Goal: Information Seeking & Learning: Learn about a topic

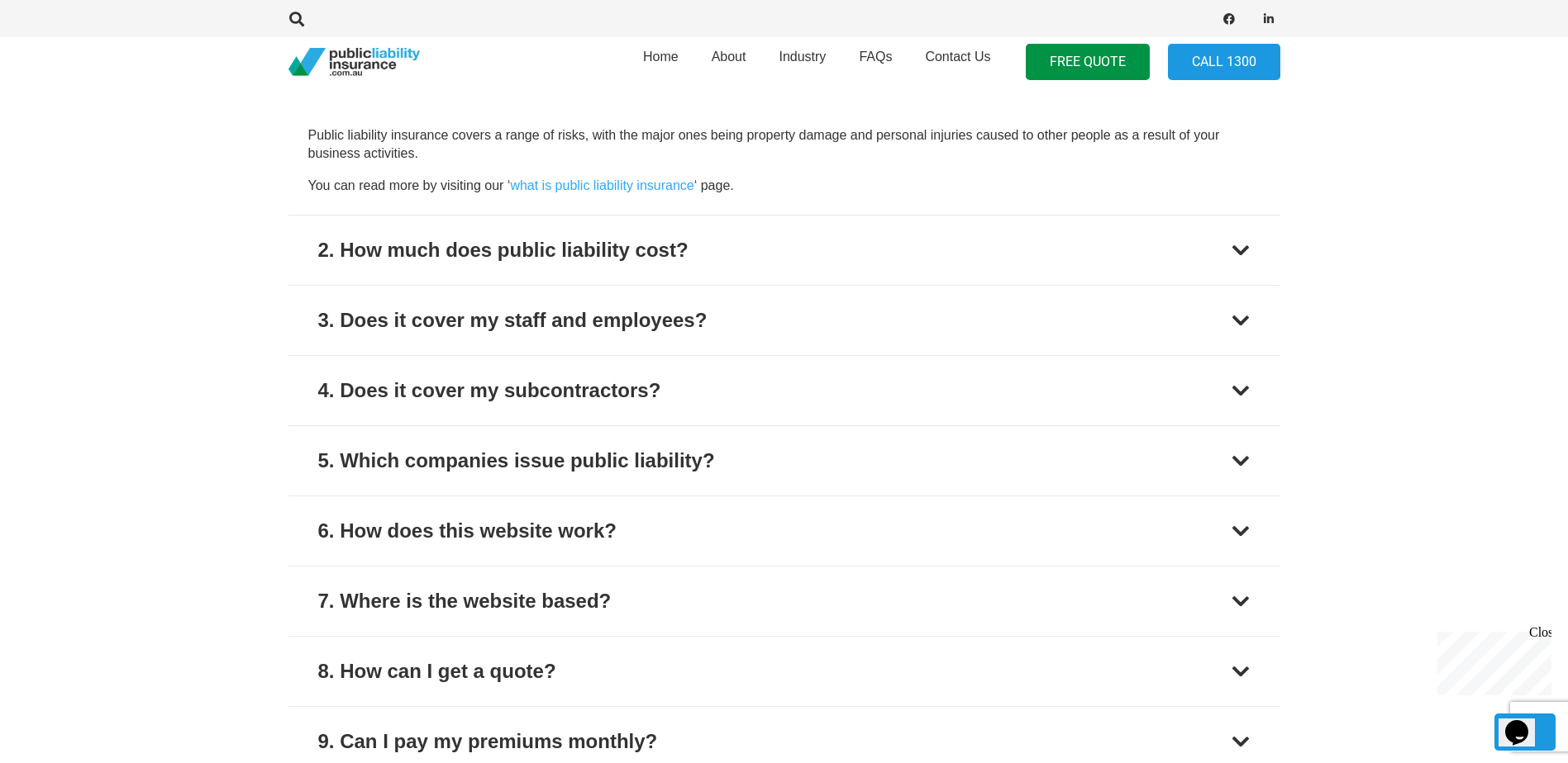
scroll to position [2038, 0]
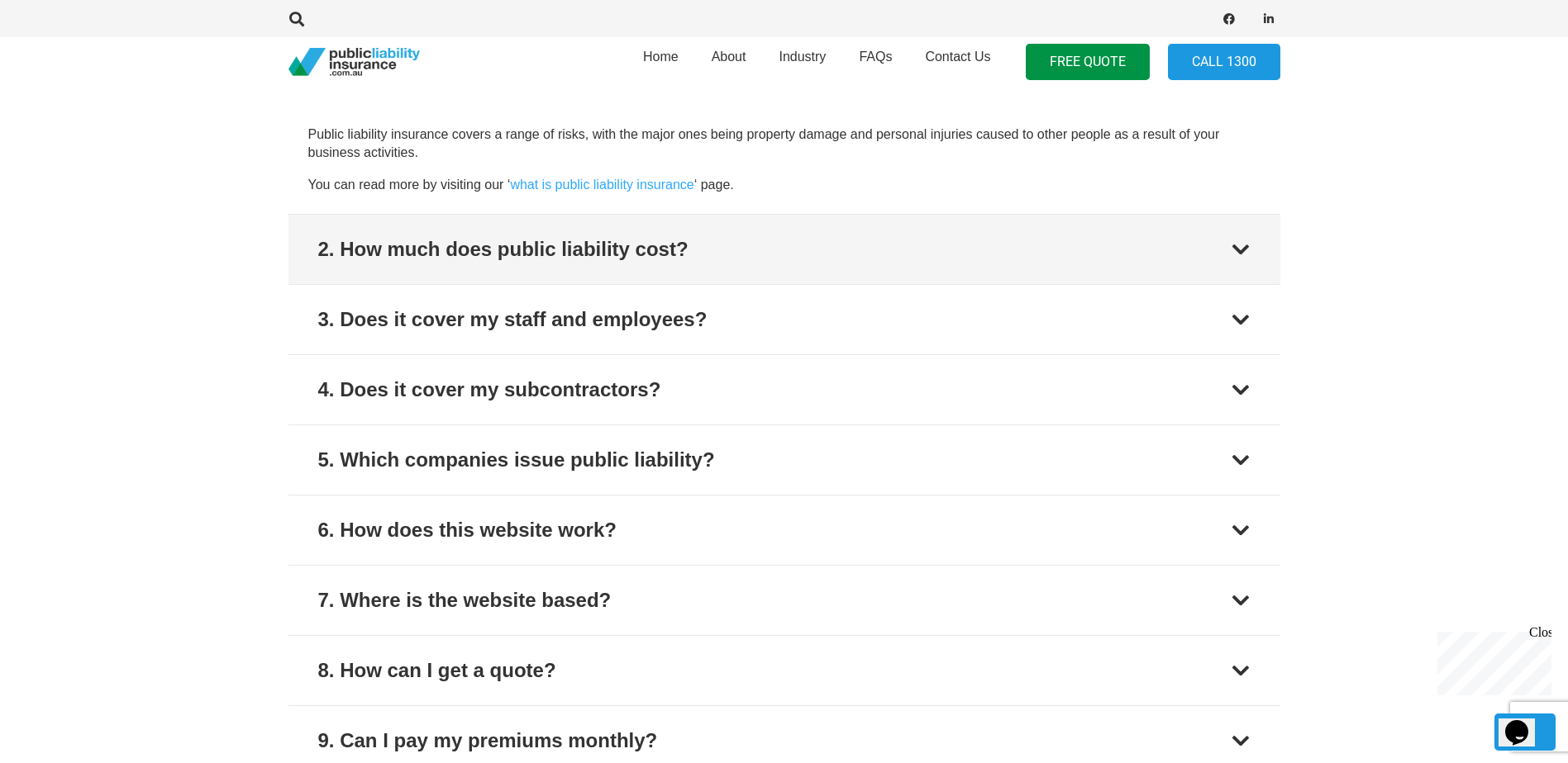
click at [1239, 247] on div at bounding box center [1239, 249] width 20 height 20
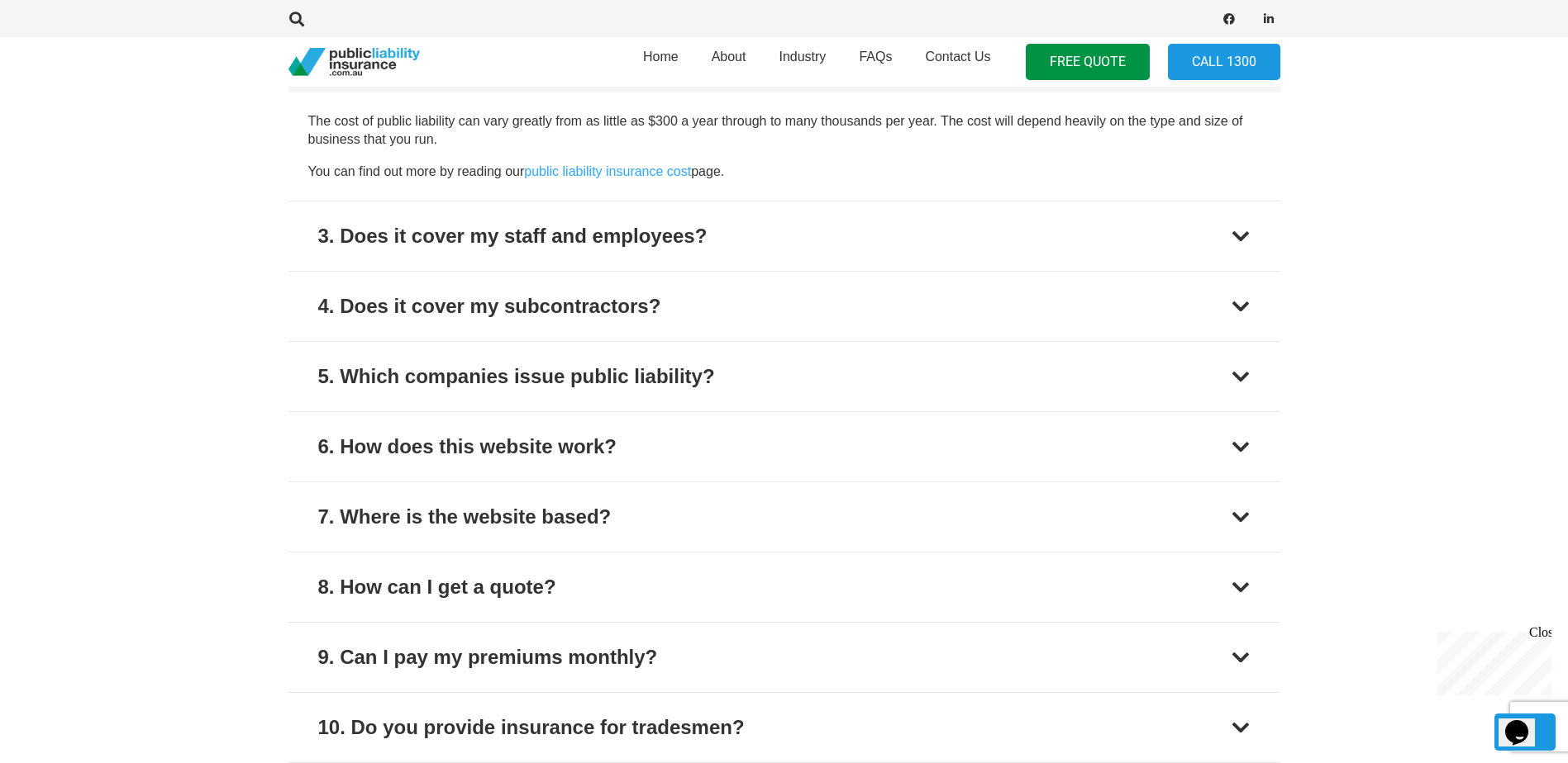
scroll to position [2124, 0]
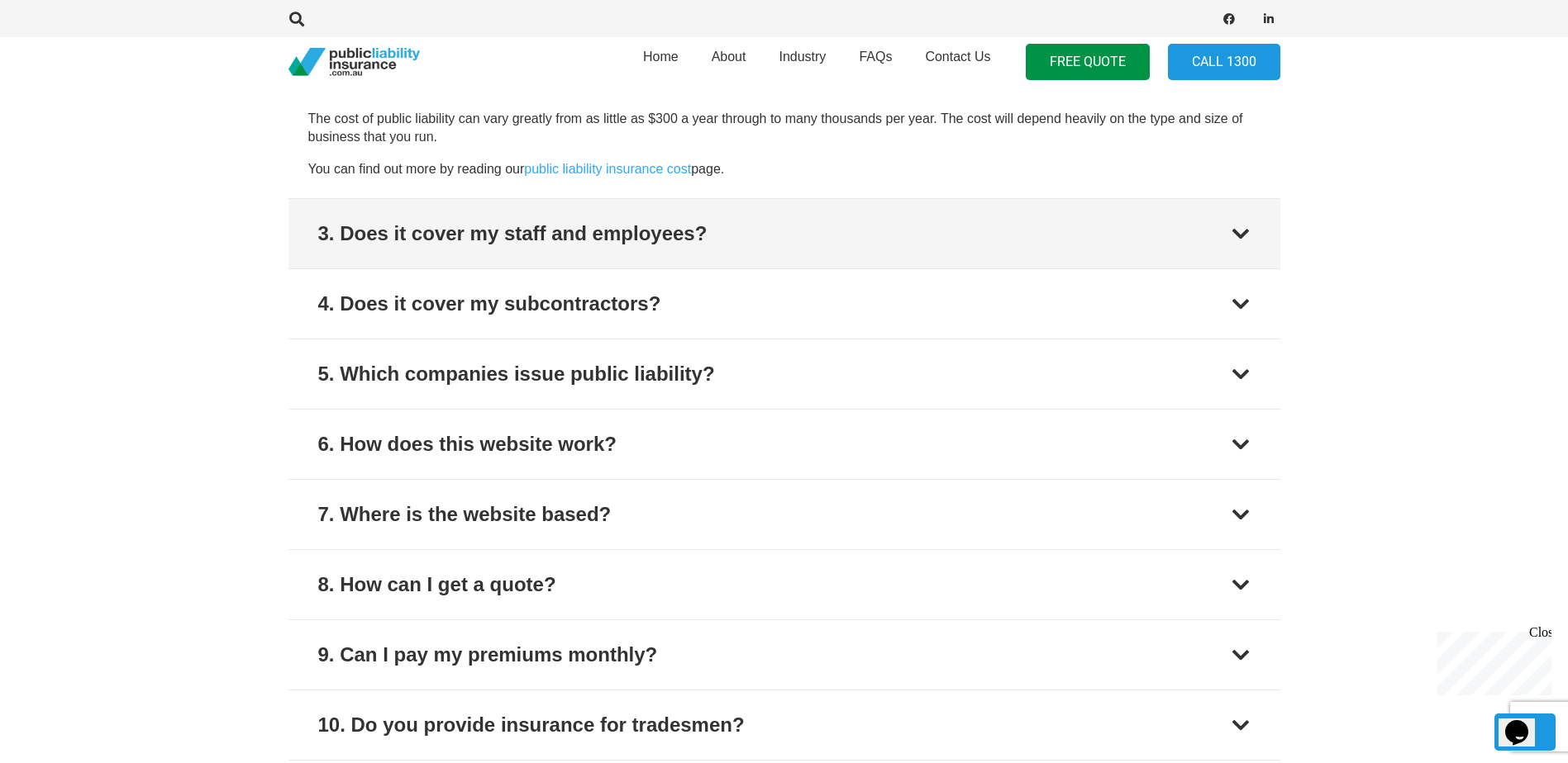
click at [1234, 227] on div at bounding box center [1239, 233] width 20 height 20
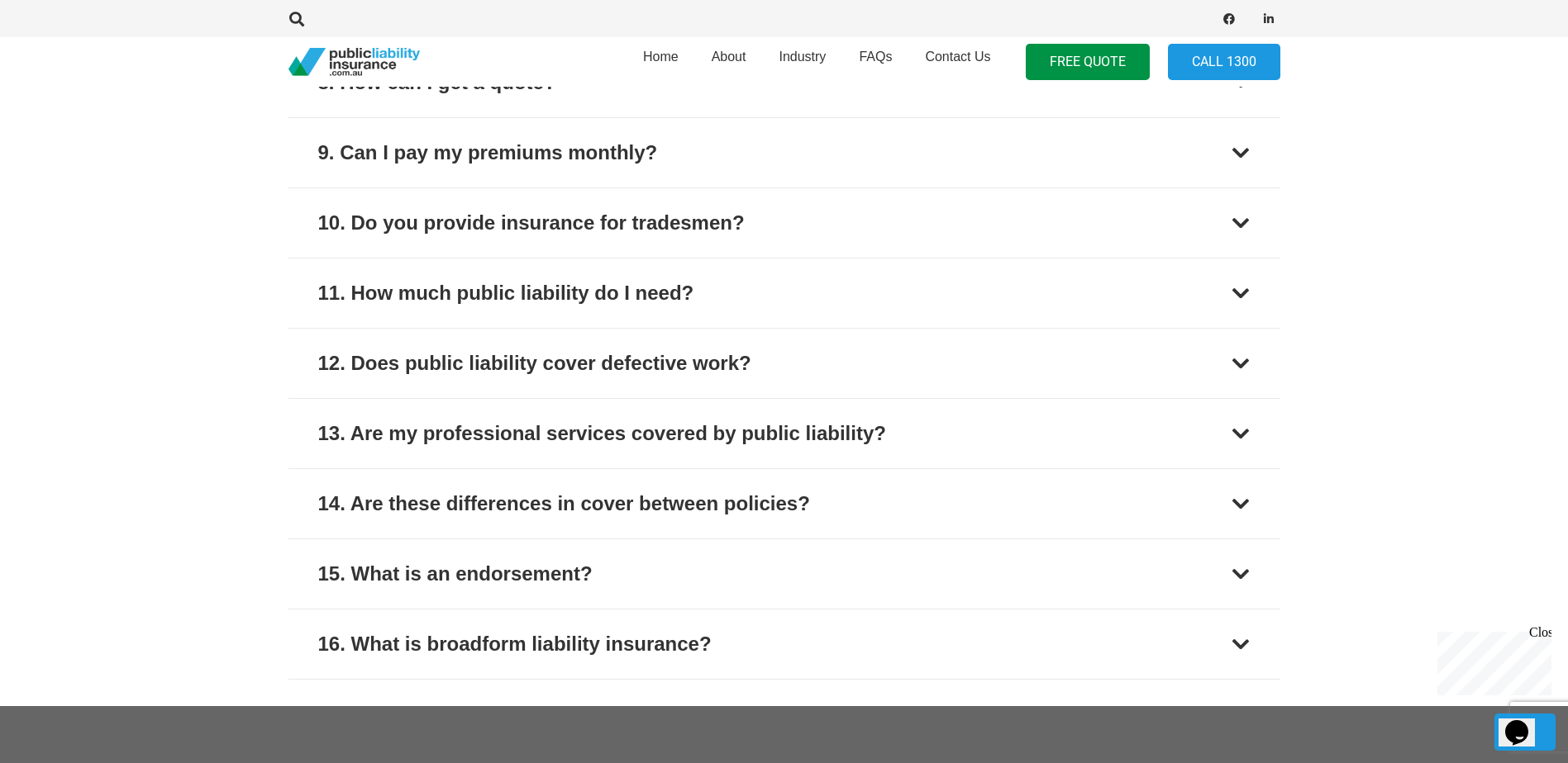
scroll to position [2634, 0]
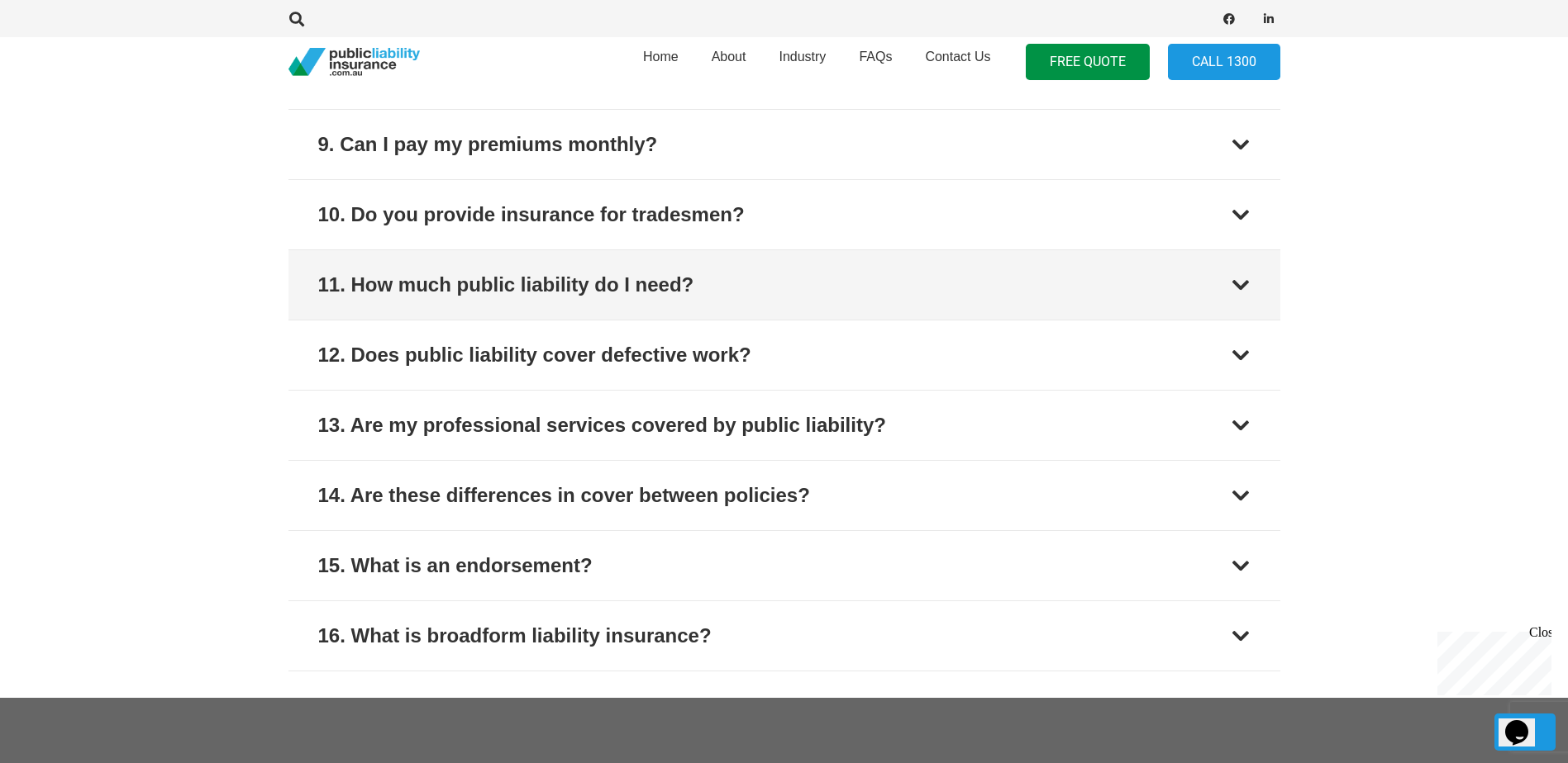
click at [1228, 288] on button "11. How much public liability do I need?" at bounding box center [784, 285] width 992 height 70
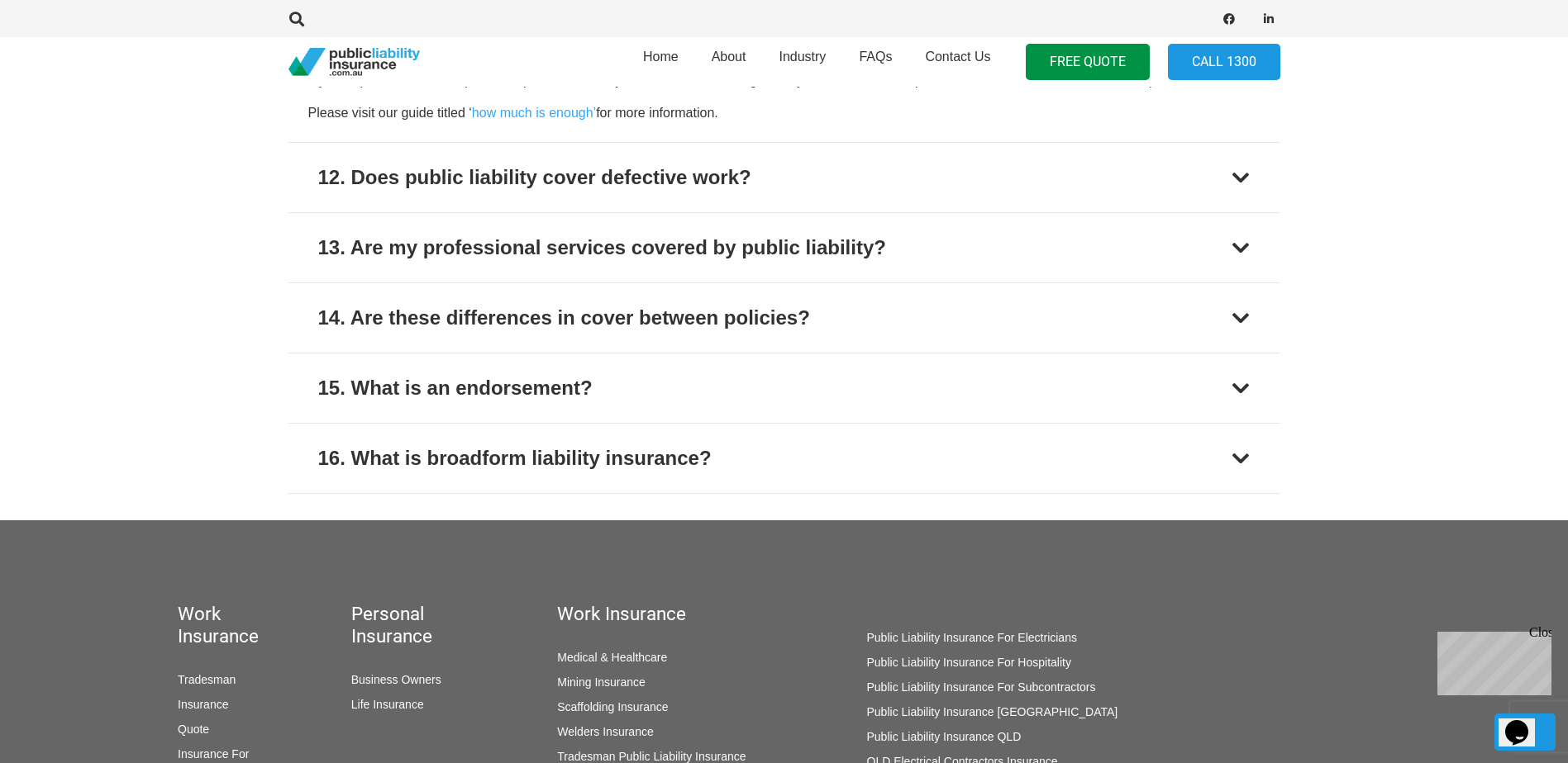
scroll to position [2847, 0]
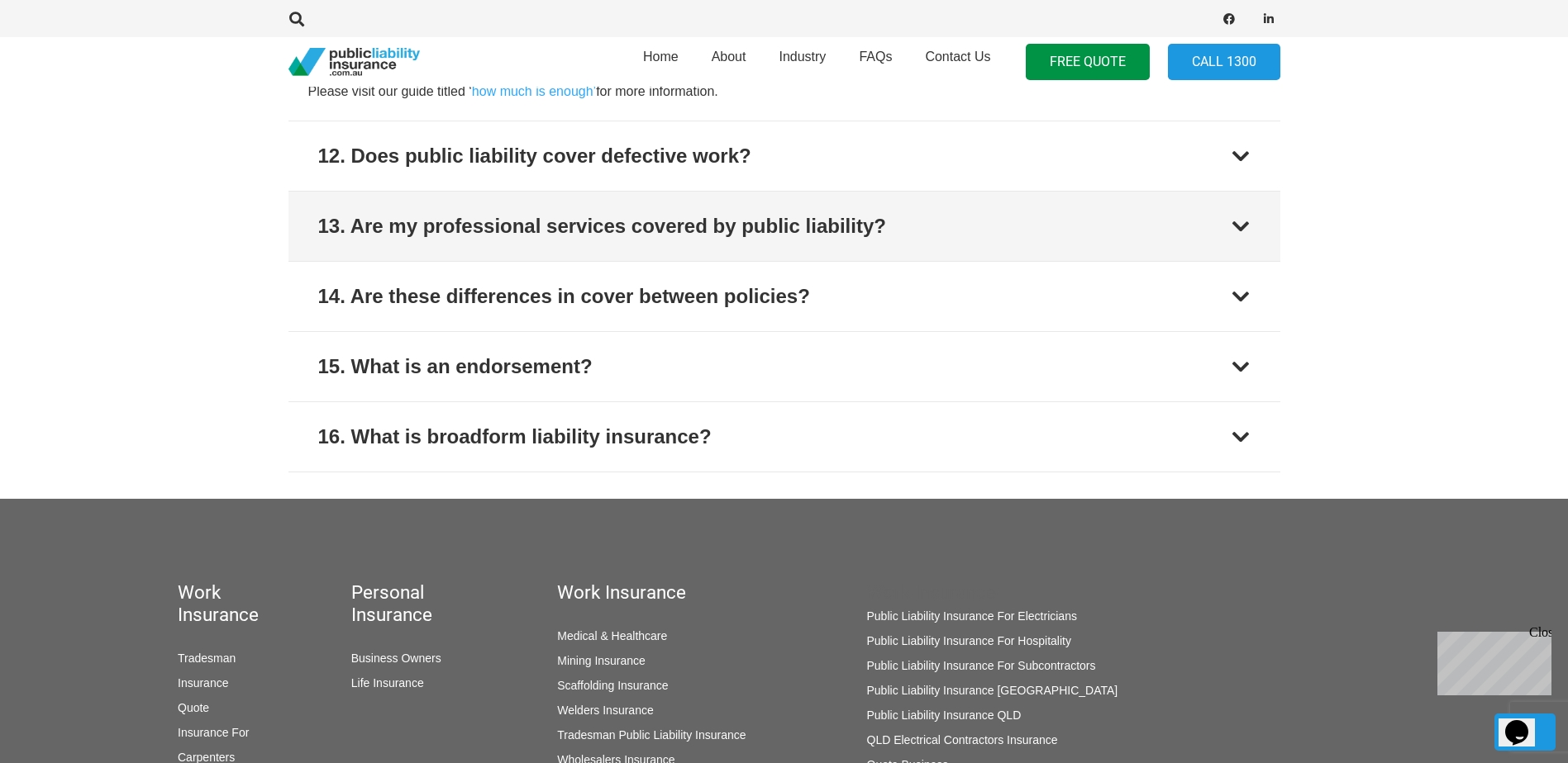
click at [1245, 227] on div at bounding box center [1239, 226] width 20 height 20
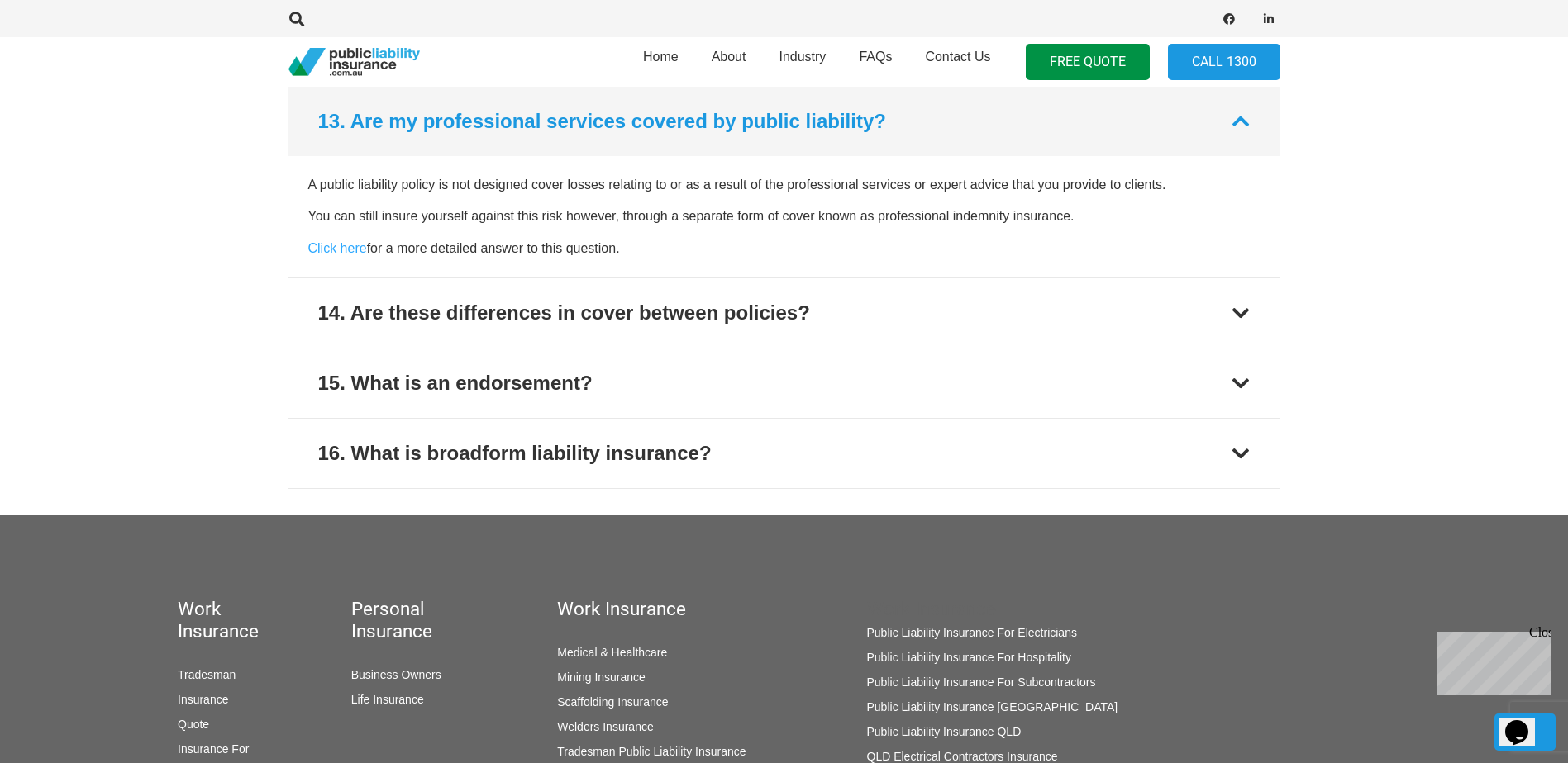
scroll to position [2830, 0]
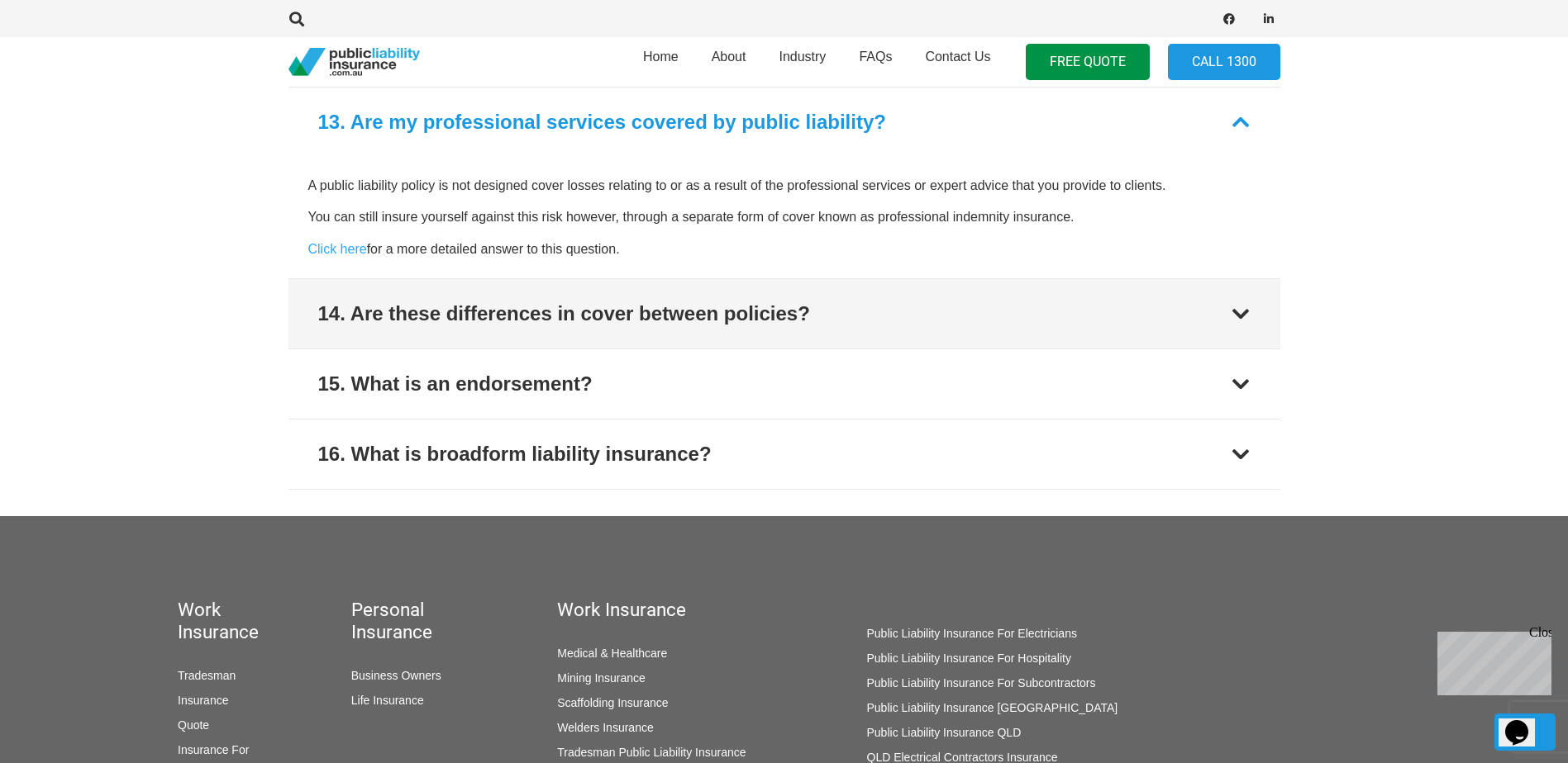
click at [1236, 315] on div at bounding box center [1239, 313] width 20 height 20
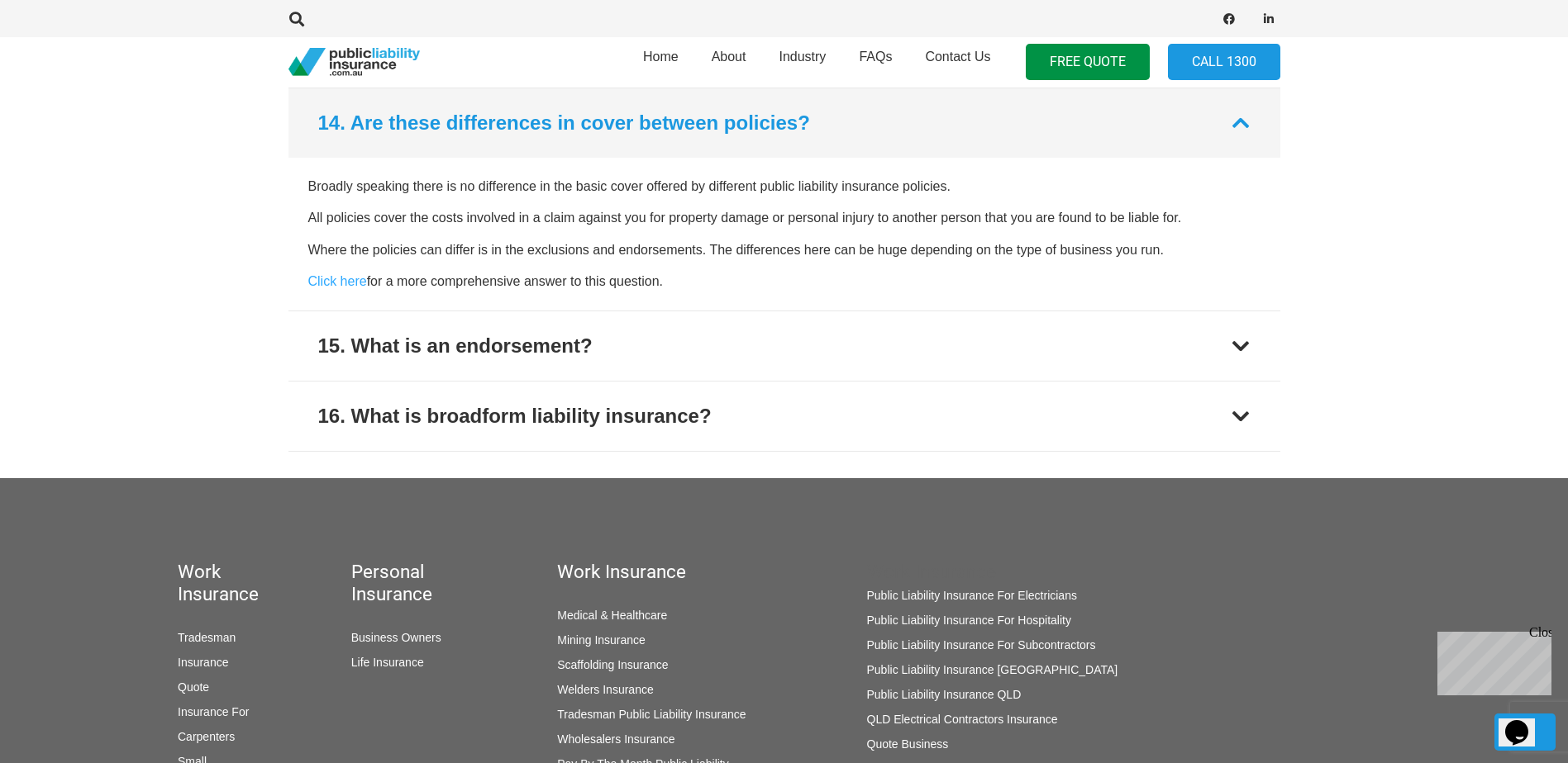
scroll to position [2900, 0]
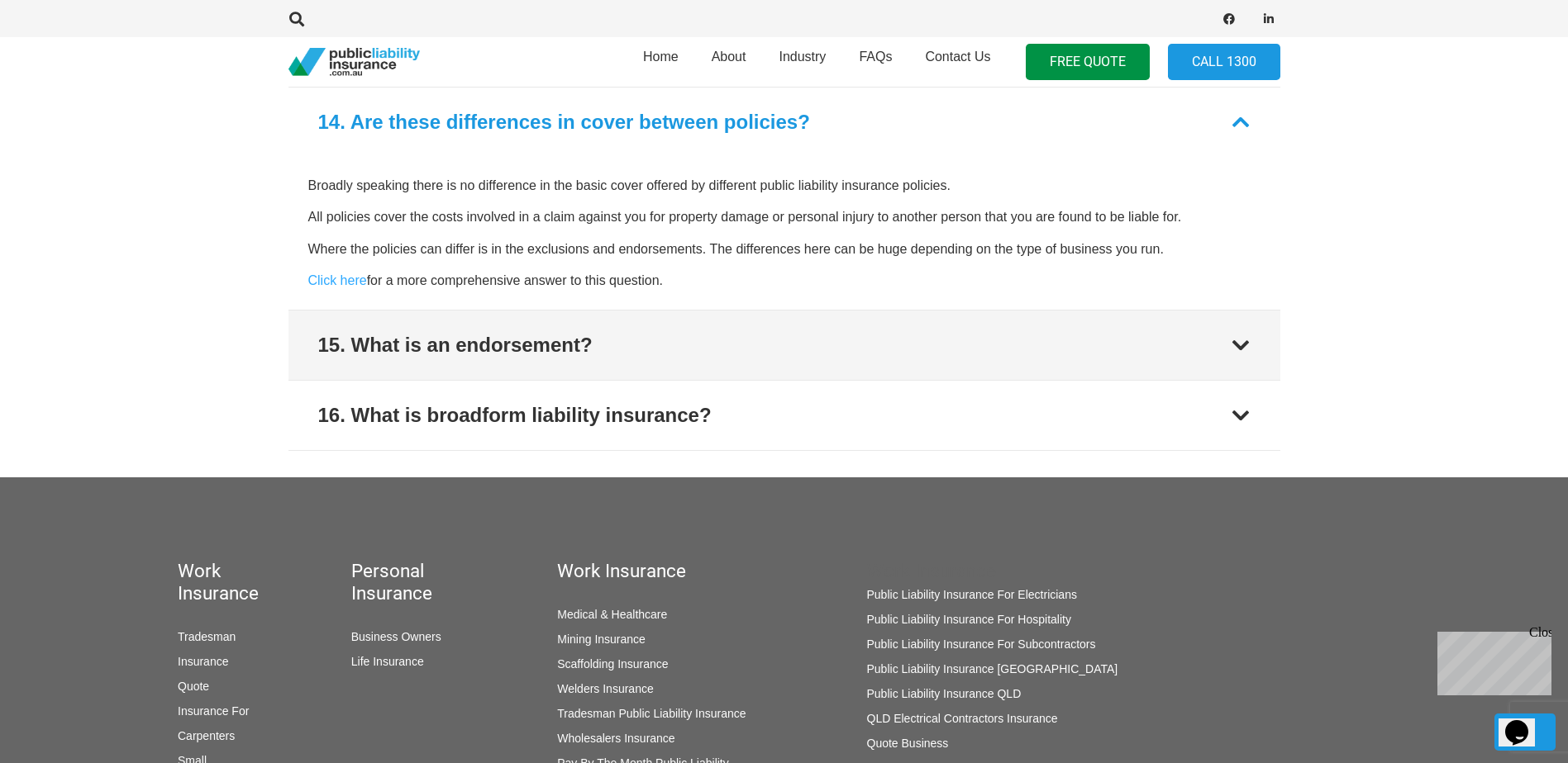
click at [1236, 335] on div at bounding box center [1239, 345] width 20 height 20
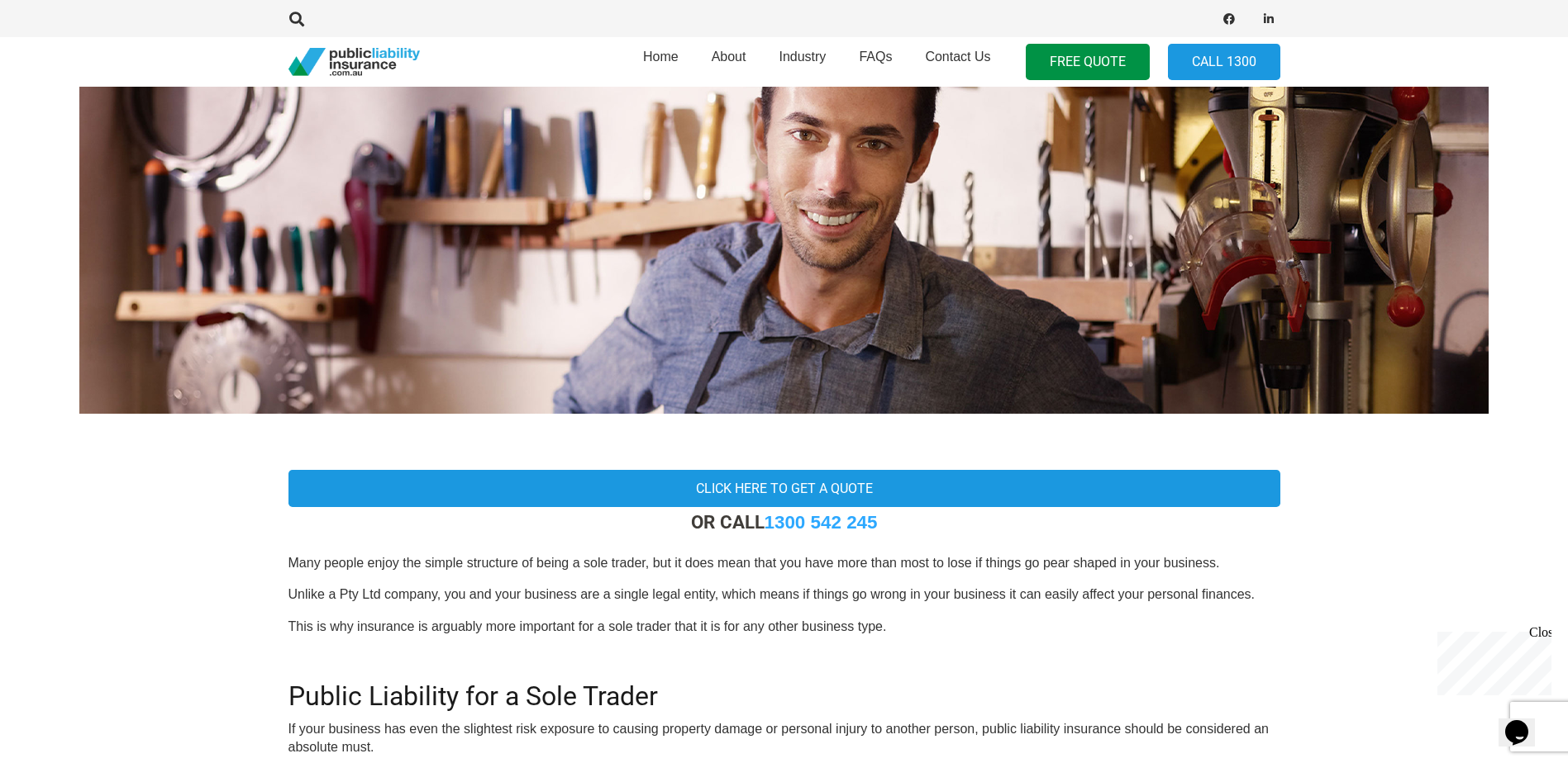
scroll to position [143, 0]
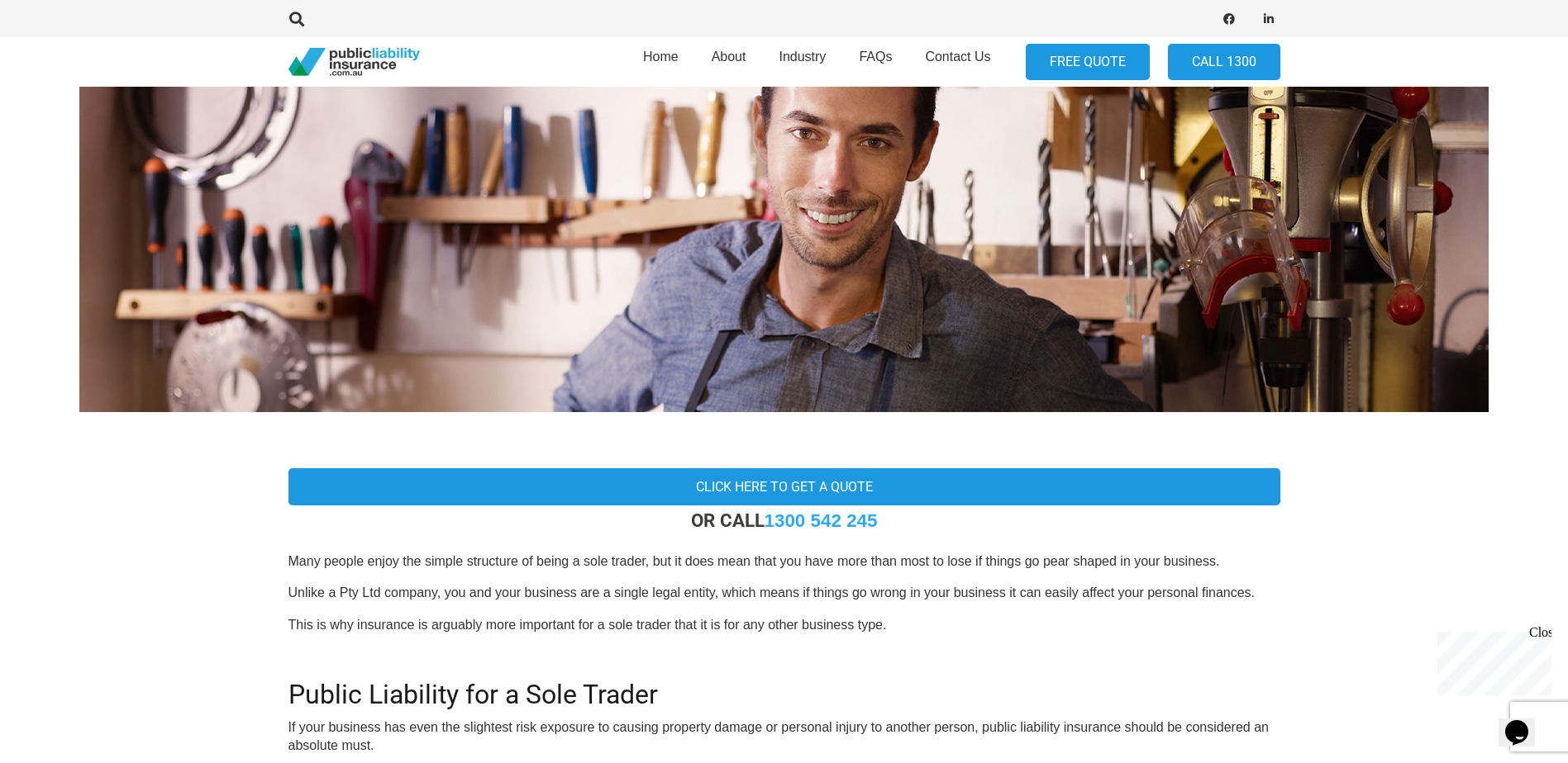
click at [1091, 49] on link "FREE QUOTE" at bounding box center [1087, 63] width 124 height 37
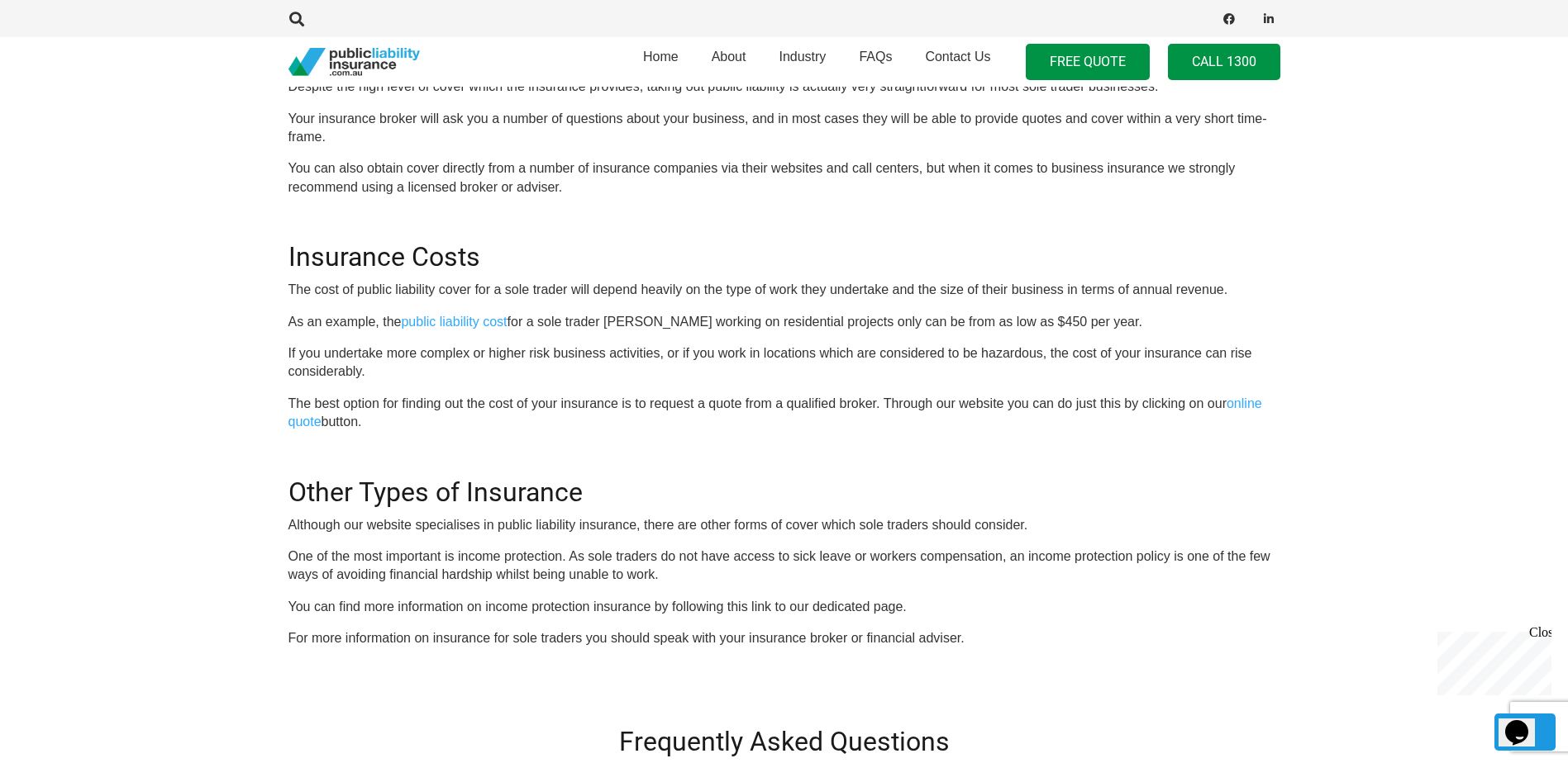
scroll to position [971, 0]
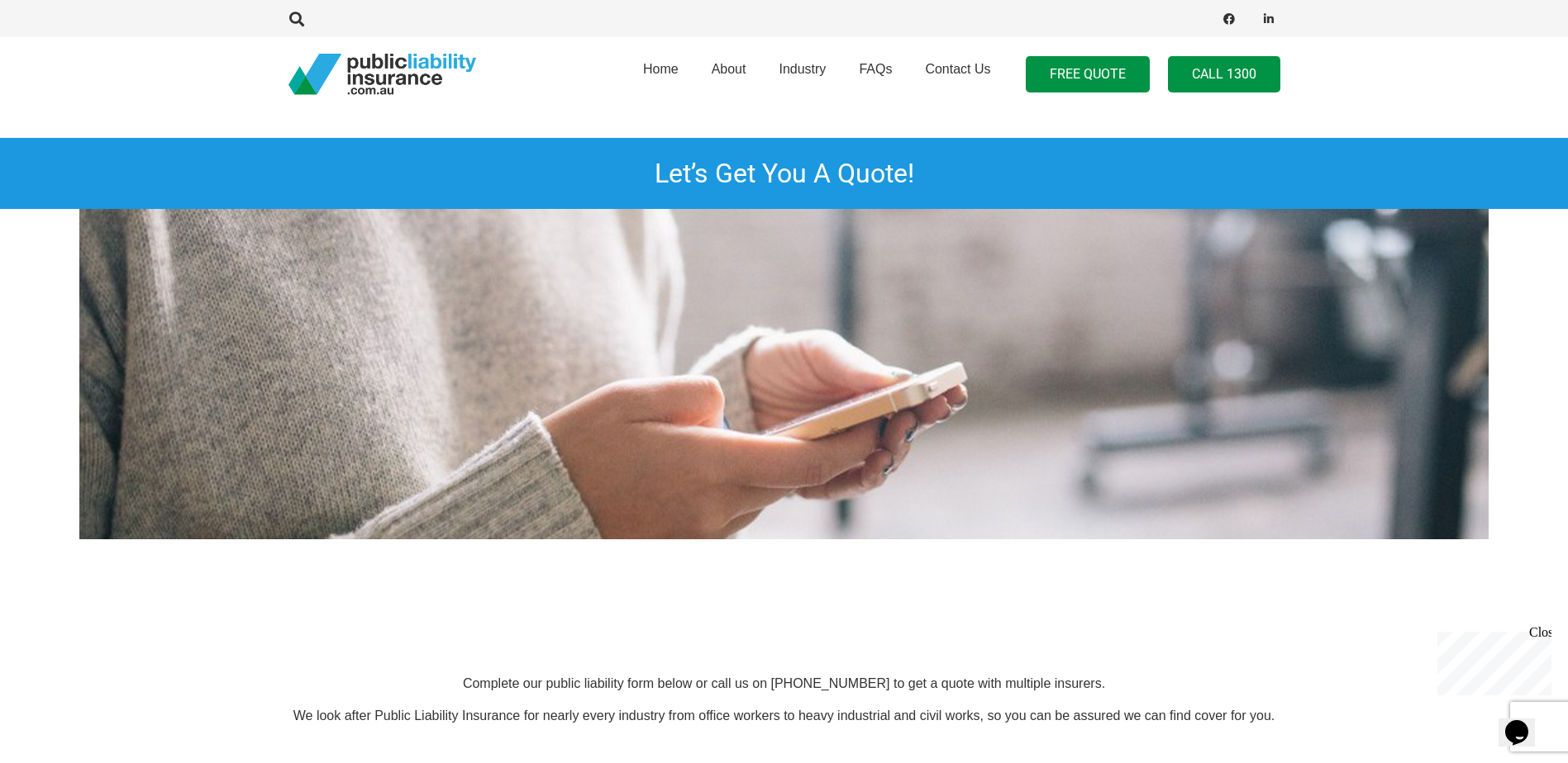
click at [1234, 78] on link "Call 1300" at bounding box center [1223, 75] width 112 height 37
drag, startPoint x: 1263, startPoint y: 68, endPoint x: 1009, endPoint y: 256, distance: 316.0
click at [1009, 256] on img at bounding box center [784, 373] width 1409 height 330
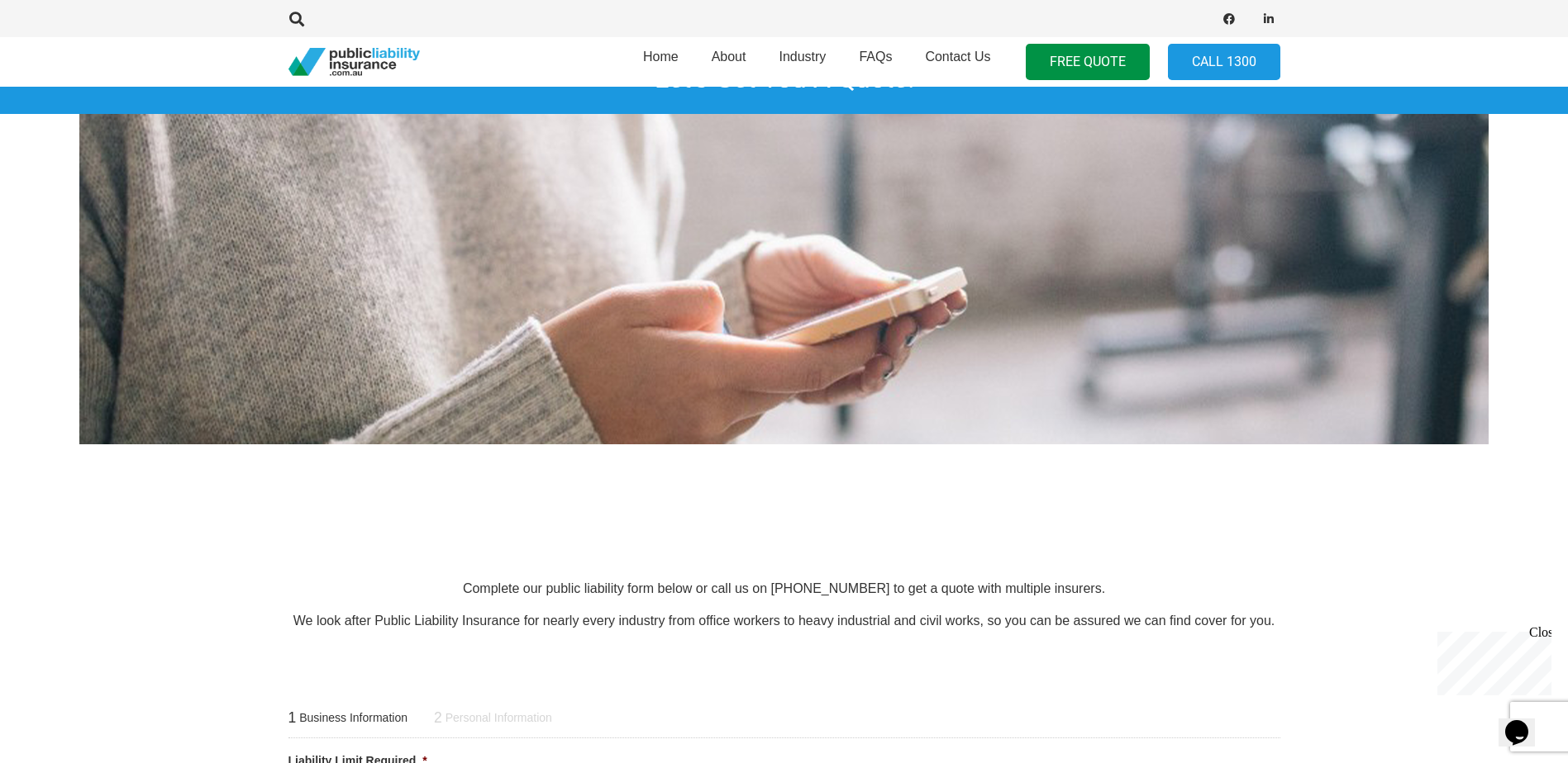
scroll to position [97, 0]
